Goal: Task Accomplishment & Management: Manage account settings

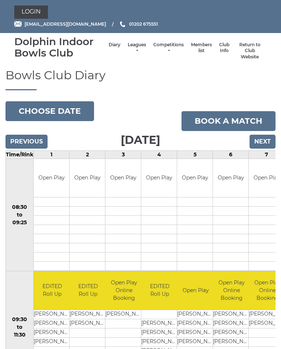
click at [29, 11] on link "Login" at bounding box center [31, 11] width 34 height 13
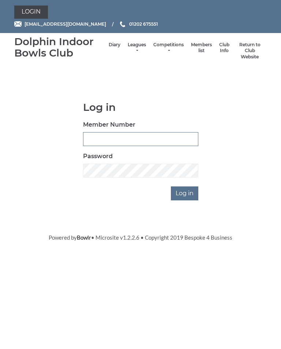
type input "2891"
click at [185, 192] on input "Log in" at bounding box center [184, 193] width 27 height 14
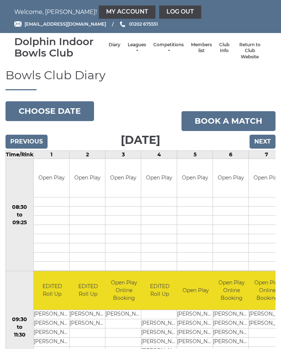
click at [187, 190] on td "Open Play" at bounding box center [195, 178] width 36 height 38
click at [99, 9] on link "My Account" at bounding box center [127, 11] width 57 height 13
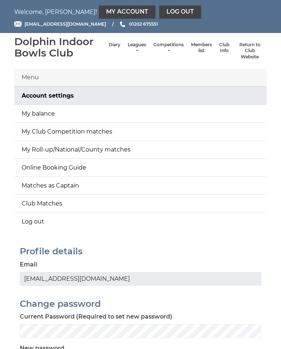
click at [85, 92] on link "Account settings" at bounding box center [140, 96] width 253 height 18
click at [75, 113] on link "My balance" at bounding box center [140, 114] width 253 height 18
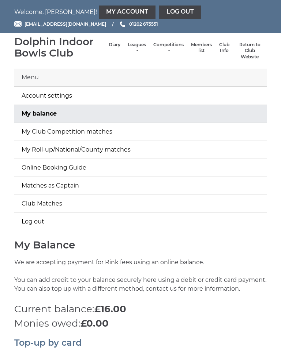
click at [159, 10] on link "Log out" at bounding box center [180, 11] width 42 height 13
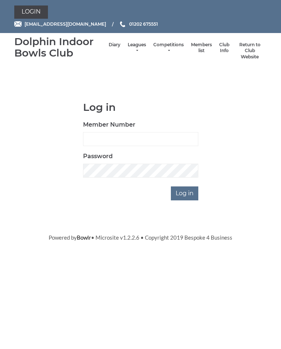
click at [187, 193] on input "Log in" at bounding box center [184, 193] width 27 height 14
